Goal: Use online tool/utility: Utilize a website feature to perform a specific function

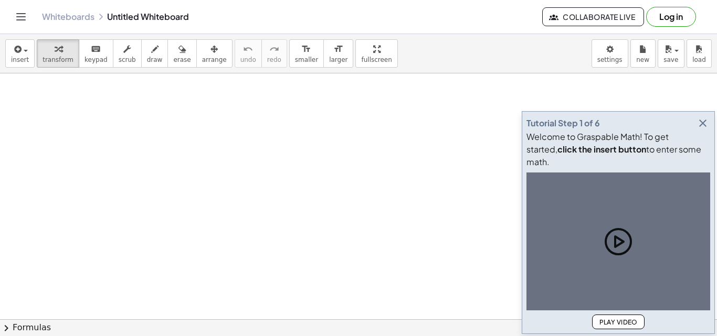
click at [702, 130] on icon "button" at bounding box center [702, 123] width 13 height 13
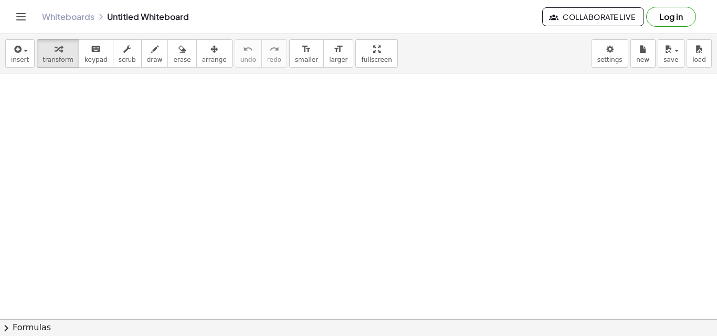
scroll to position [52, 0]
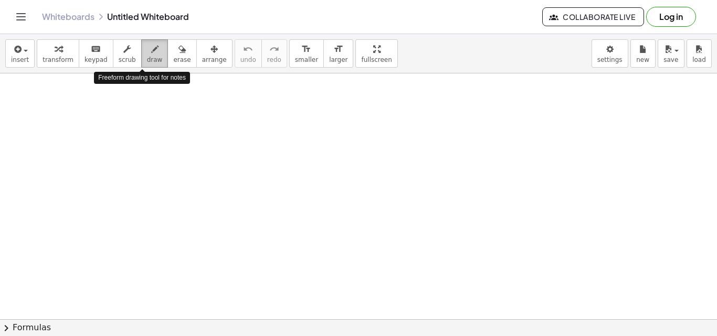
click at [147, 62] on span "draw" at bounding box center [155, 59] width 16 height 7
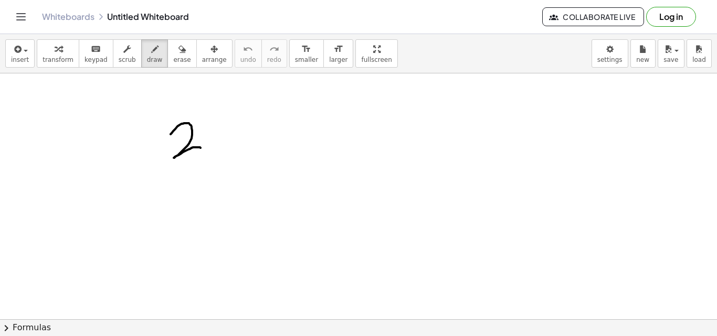
drag, startPoint x: 171, startPoint y: 134, endPoint x: 200, endPoint y: 148, distance: 32.9
click at [200, 148] on div at bounding box center [358, 268] width 717 height 492
drag, startPoint x: 214, startPoint y: 119, endPoint x: 241, endPoint y: 137, distance: 32.9
click at [241, 137] on div at bounding box center [358, 268] width 717 height 492
click at [250, 113] on div at bounding box center [358, 268] width 717 height 492
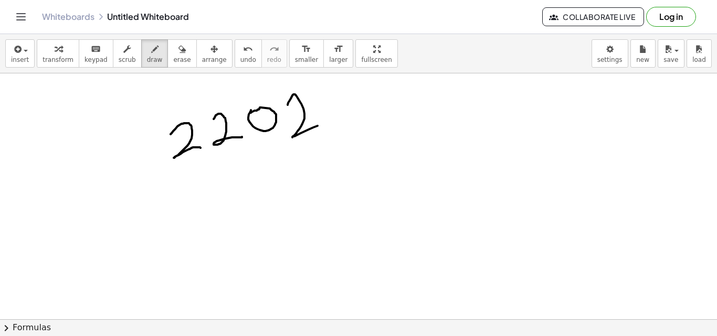
drag, startPoint x: 288, startPoint y: 105, endPoint x: 323, endPoint y: 123, distance: 40.1
click at [323, 123] on div at bounding box center [358, 268] width 717 height 492
drag, startPoint x: 241, startPoint y: 179, endPoint x: 239, endPoint y: 196, distance: 17.4
click at [239, 196] on div at bounding box center [358, 268] width 717 height 492
drag, startPoint x: 235, startPoint y: 187, endPoint x: 255, endPoint y: 190, distance: 20.8
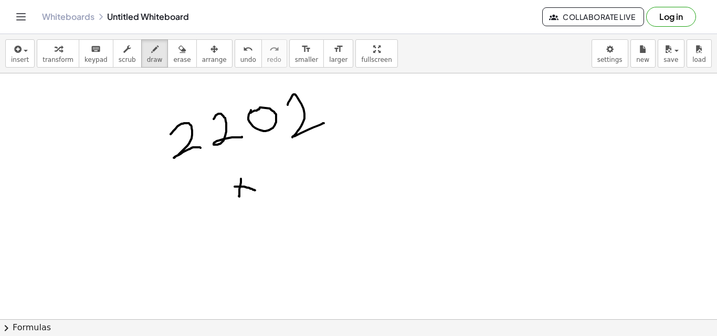
click at [255, 190] on div at bounding box center [358, 268] width 717 height 492
drag, startPoint x: 266, startPoint y: 153, endPoint x: 298, endPoint y: 173, distance: 38.0
click at [298, 173] on div at bounding box center [358, 268] width 717 height 492
drag, startPoint x: 266, startPoint y: 153, endPoint x: 275, endPoint y: 154, distance: 9.5
click at [275, 154] on div at bounding box center [358, 268] width 717 height 492
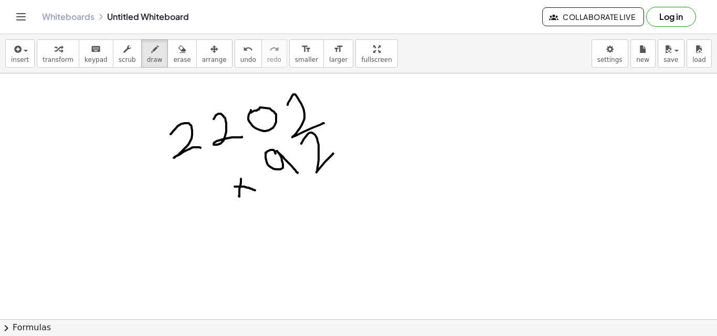
drag, startPoint x: 301, startPoint y: 144, endPoint x: 333, endPoint y: 152, distance: 33.1
click at [333, 152] on div at bounding box center [358, 268] width 717 height 492
drag, startPoint x: 227, startPoint y: 245, endPoint x: 390, endPoint y: 133, distance: 197.8
click at [390, 133] on div at bounding box center [358, 268] width 717 height 492
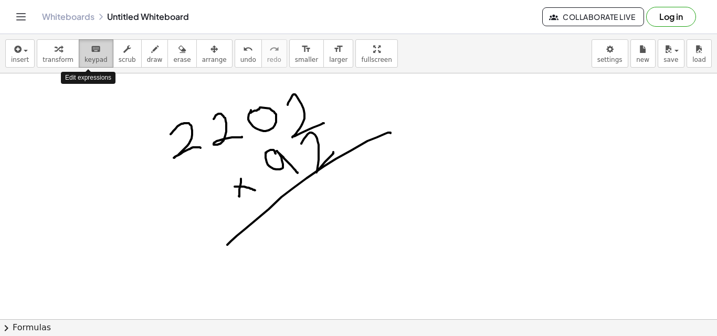
click at [86, 59] on span "keypad" at bounding box center [95, 59] width 23 height 7
click at [157, 193] on div at bounding box center [358, 268] width 717 height 492
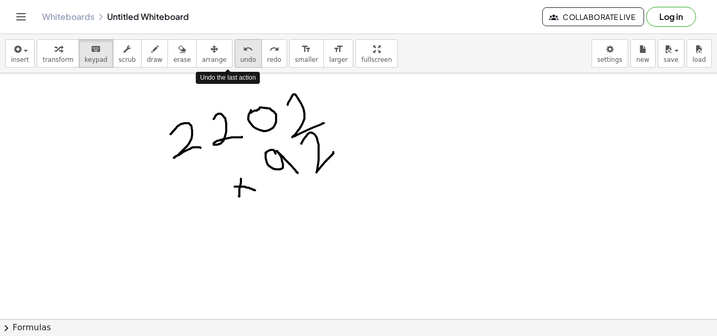
click at [235, 67] on button "undo undo" at bounding box center [248, 53] width 27 height 28
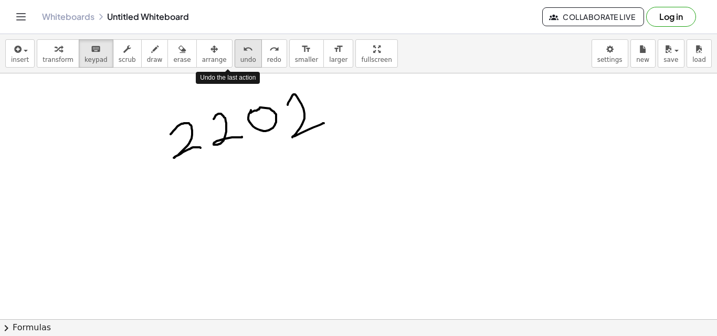
click at [235, 67] on button "undo undo" at bounding box center [248, 53] width 27 height 28
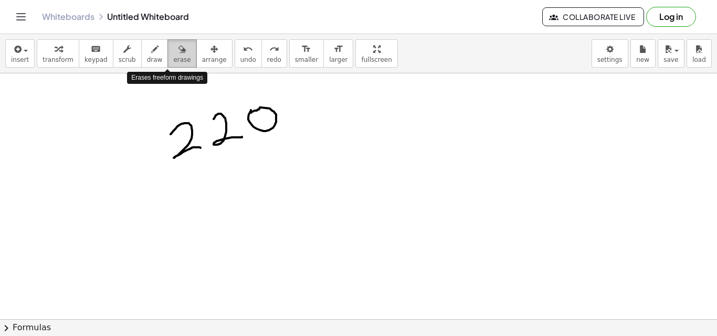
click at [173, 59] on span "erase" at bounding box center [181, 59] width 17 height 7
click at [265, 114] on div at bounding box center [358, 268] width 717 height 492
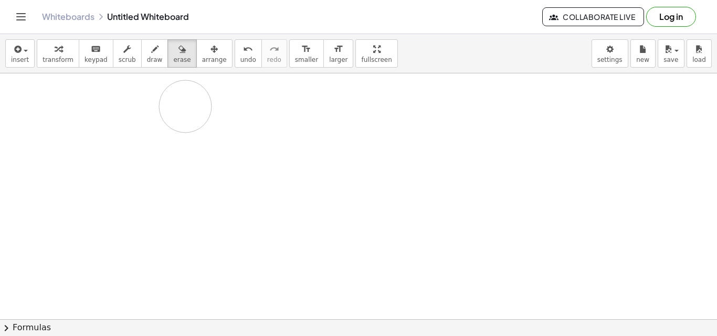
drag, startPoint x: 265, startPoint y: 114, endPoint x: 157, endPoint y: 136, distance: 109.8
click at [157, 136] on div at bounding box center [358, 268] width 717 height 492
click at [89, 56] on span "keypad" at bounding box center [95, 59] width 23 height 7
click at [86, 59] on span "keypad" at bounding box center [95, 59] width 23 height 7
drag, startPoint x: 86, startPoint y: 59, endPoint x: 125, endPoint y: 147, distance: 96.5
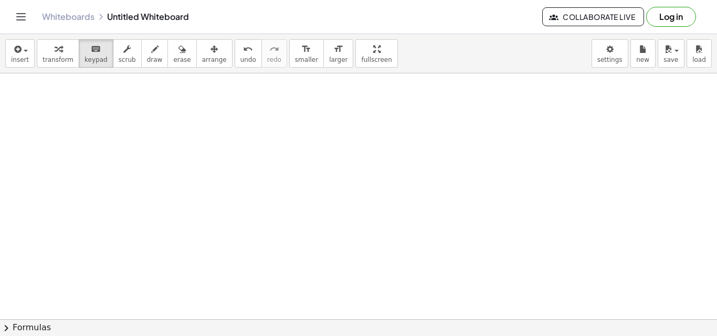
click at [125, 147] on div "insert select one: Math Expression Function Text Youtube Video Graphing Geometr…" at bounding box center [358, 185] width 717 height 302
drag, startPoint x: 88, startPoint y: 46, endPoint x: 122, endPoint y: 145, distance: 104.9
click at [122, 145] on div "insert select one: Math Expression Function Text Youtube Video Graphing Geometr…" at bounding box center [358, 185] width 717 height 302
click at [295, 61] on span "smaller" at bounding box center [306, 59] width 23 height 7
click at [333, 51] on icon "format_size" at bounding box center [338, 49] width 10 height 13
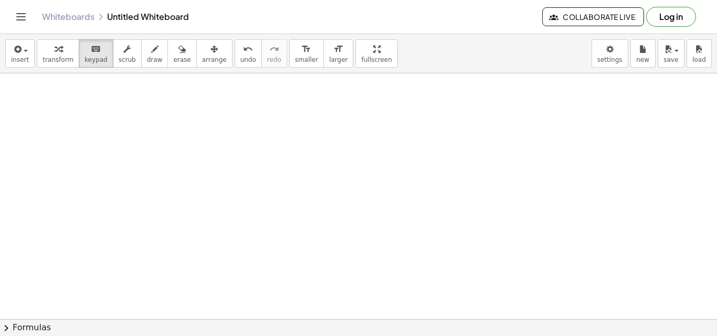
click at [296, 113] on div at bounding box center [358, 268] width 717 height 492
